Goal: Transaction & Acquisition: Download file/media

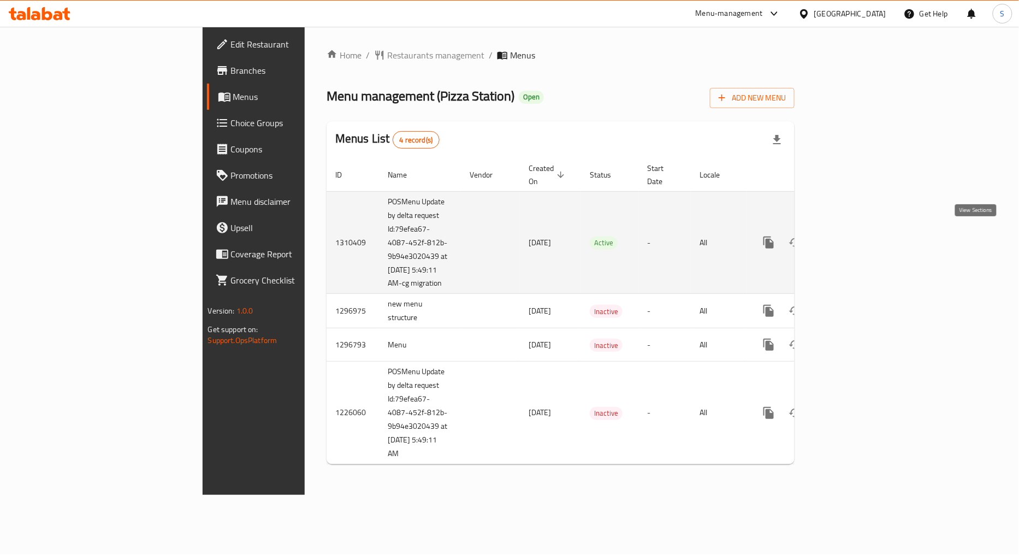
click at [854, 236] on icon "enhanced table" at bounding box center [847, 242] width 13 height 13
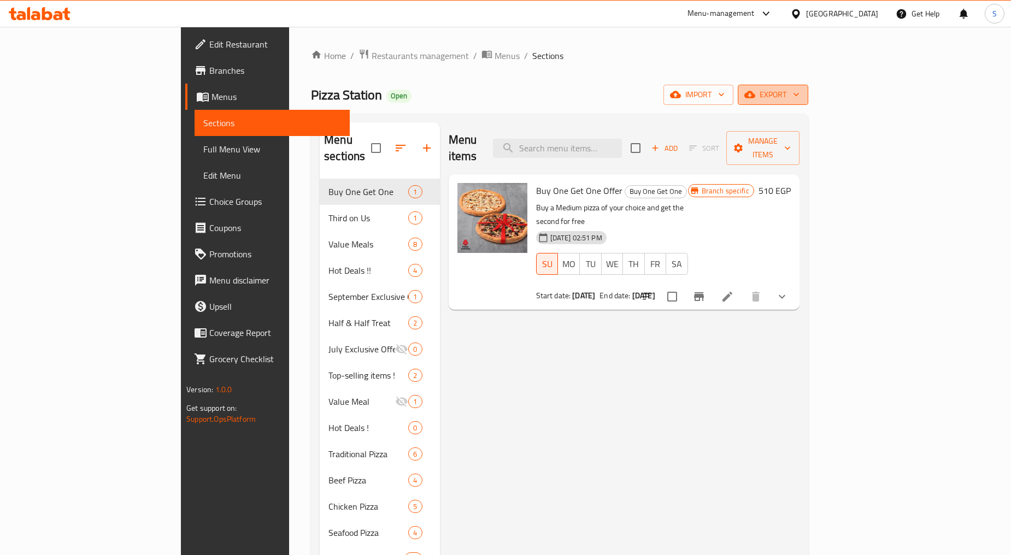
click at [799, 89] on span "export" at bounding box center [772, 95] width 53 height 14
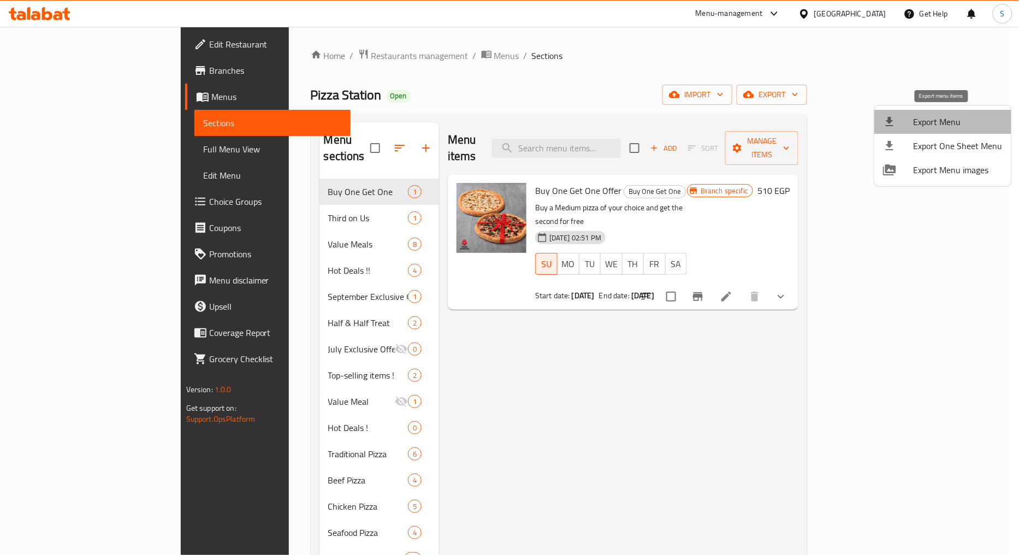
click at [954, 115] on span "Export Menu" at bounding box center [958, 121] width 89 height 13
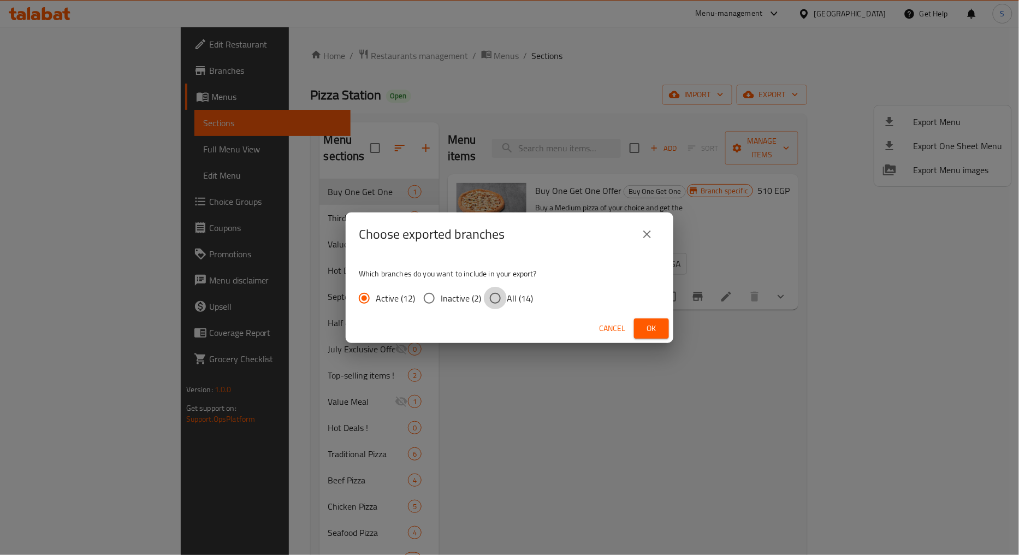
click at [495, 293] on input "All (14)" at bounding box center [495, 298] width 23 height 23
radio input "true"
click at [641, 337] on button "Ok" at bounding box center [651, 328] width 35 height 20
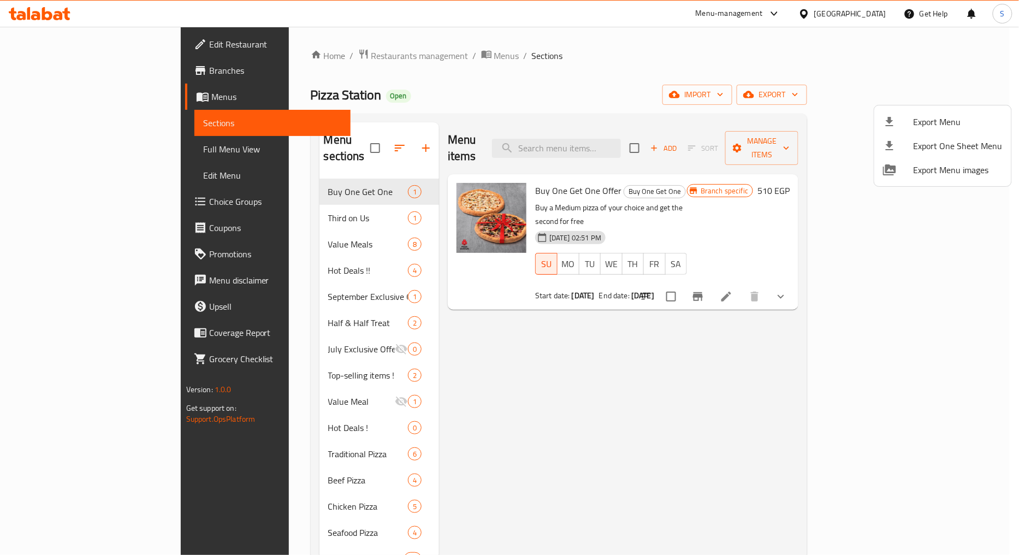
click at [641, 337] on div at bounding box center [509, 277] width 1019 height 555
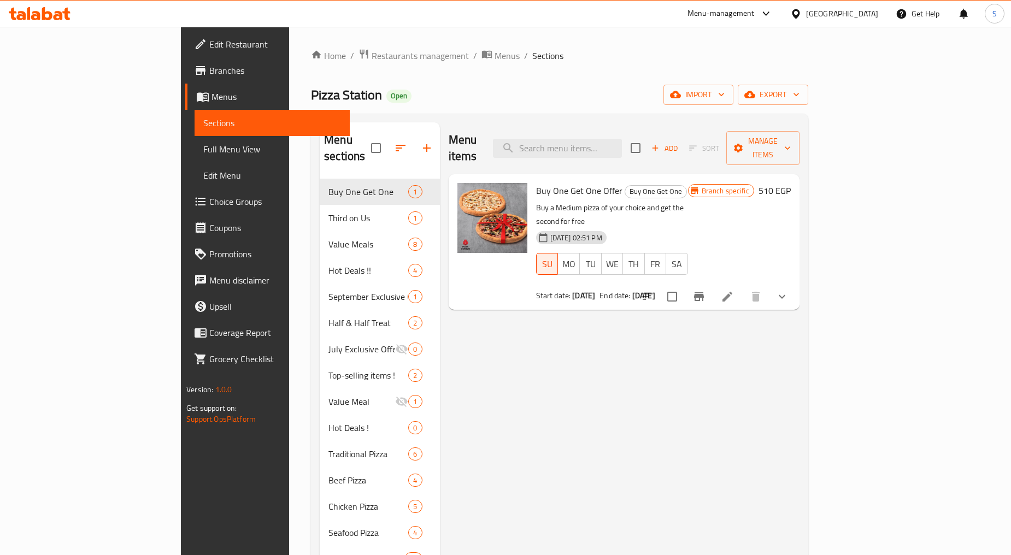
click at [209, 72] on span "Branches" at bounding box center [275, 70] width 132 height 13
